Goal: Task Accomplishment & Management: Manage account settings

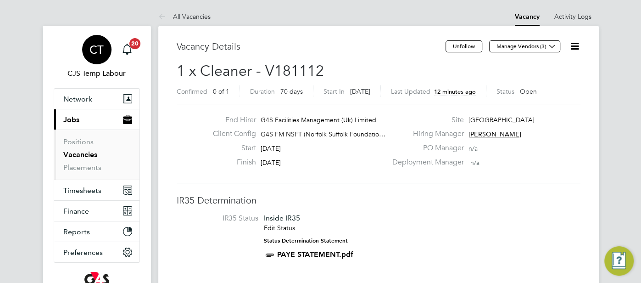
click at [90, 56] on span "CT" at bounding box center [97, 50] width 14 height 12
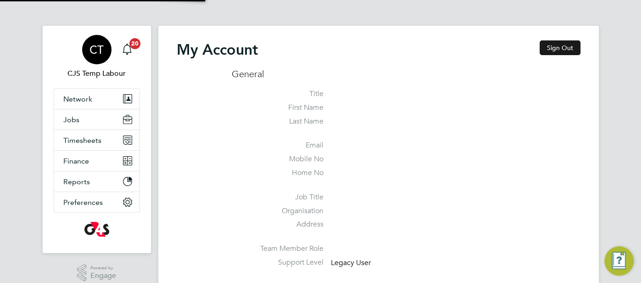
type input "[EMAIL_ADDRESS][DOMAIN_NAME]"
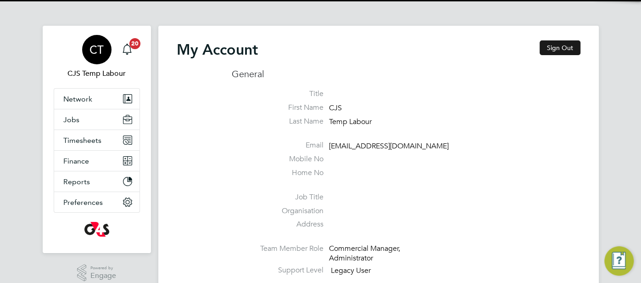
click at [557, 48] on button "Sign Out" at bounding box center [560, 47] width 41 height 15
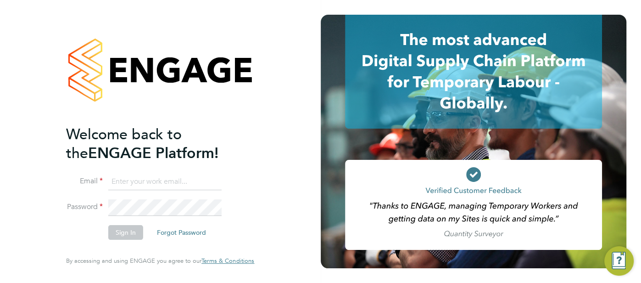
type input "[EMAIL_ADDRESS][DOMAIN_NAME]"
drag, startPoint x: 217, startPoint y: 182, endPoint x: 120, endPoint y: 185, distance: 96.5
click at [123, 185] on input "[EMAIL_ADDRESS][DOMAIN_NAME]" at bounding box center [164, 182] width 113 height 17
click at [123, 228] on button "Sign In" at bounding box center [125, 232] width 35 height 15
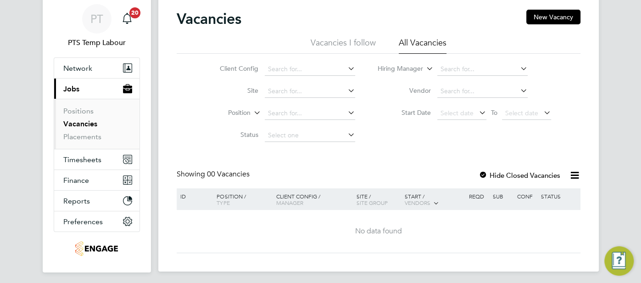
scroll to position [31, 0]
click at [93, 156] on span "Timesheets" at bounding box center [82, 159] width 38 height 9
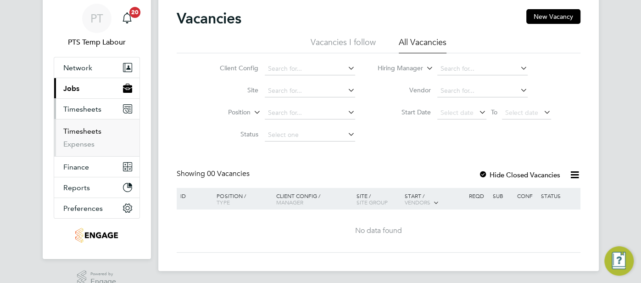
click at [88, 129] on link "Timesheets" at bounding box center [82, 131] width 38 height 9
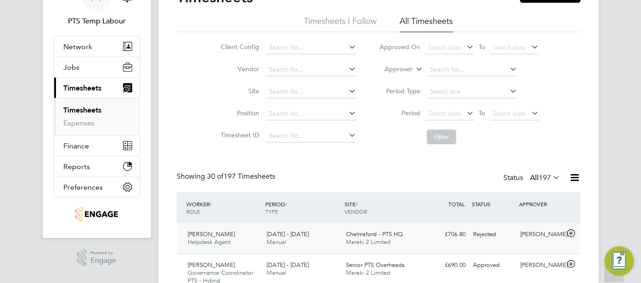
click at [504, 233] on div "Rejected" at bounding box center [494, 234] width 48 height 15
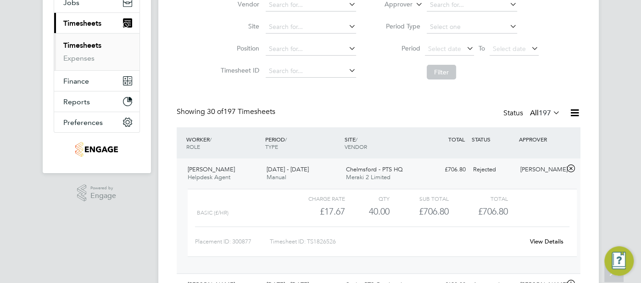
click at [555, 238] on link "View Details" at bounding box center [547, 241] width 34 height 8
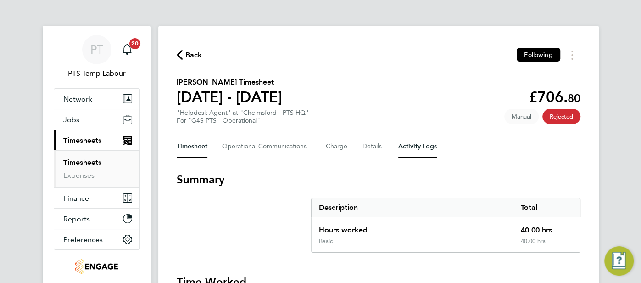
click at [410, 147] on Logs-tab "Activity Logs" at bounding box center [418, 146] width 39 height 22
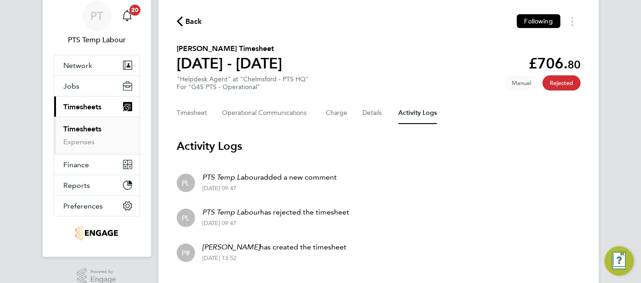
scroll to position [55, 0]
